Goal: Task Accomplishment & Management: Use online tool/utility

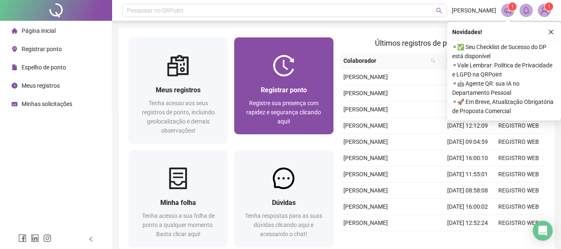
click at [303, 95] on div "Registrar ponto" at bounding box center [283, 90] width 79 height 10
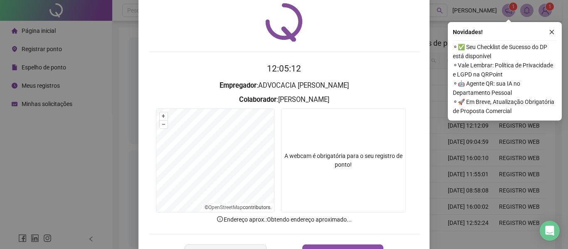
scroll to position [42, 0]
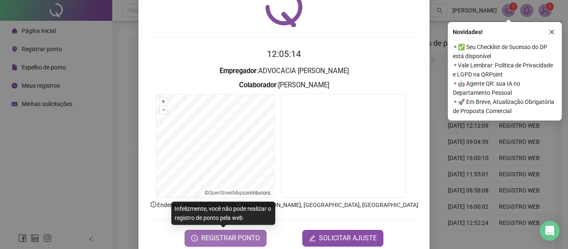
click at [247, 238] on span "REGISTRAR PONTO" at bounding box center [230, 238] width 59 height 10
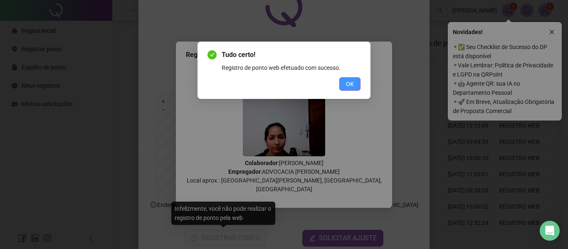
click at [353, 89] on button "OK" at bounding box center [349, 83] width 21 height 13
